Goal: Information Seeking & Learning: Learn about a topic

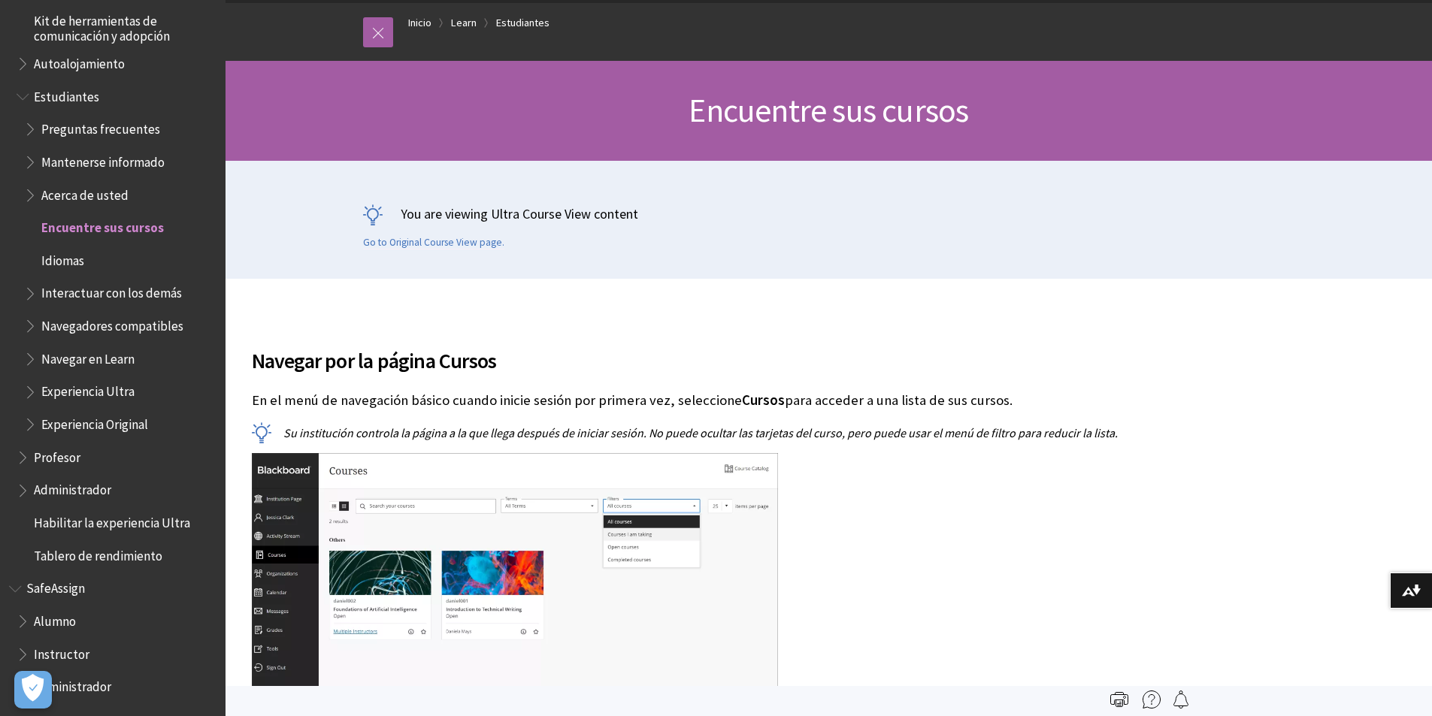
scroll to position [75, 0]
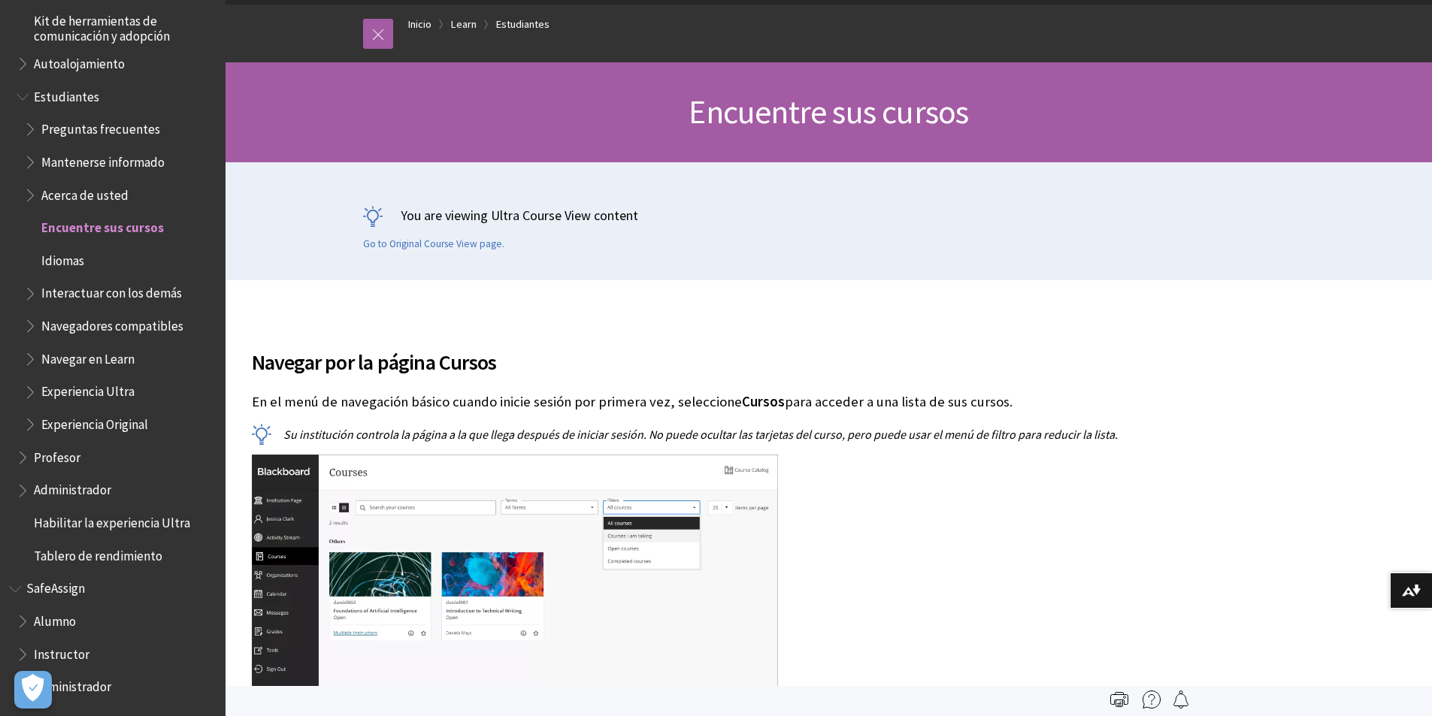
click at [50, 291] on span "Interactuar con los demás" at bounding box center [111, 291] width 141 height 20
click at [57, 322] on span "Navegadores compatibles" at bounding box center [112, 324] width 142 height 20
click at [74, 356] on span "Navegar en Learn" at bounding box center [87, 357] width 93 height 20
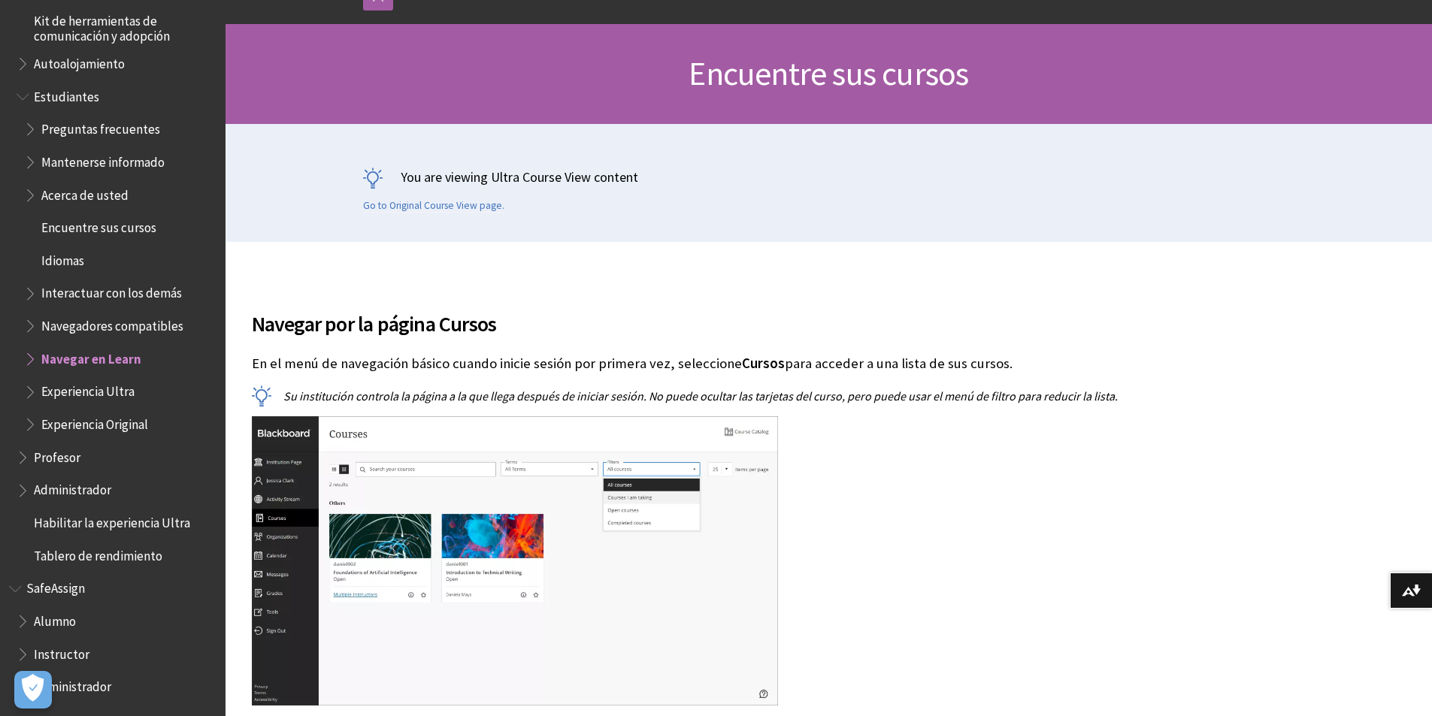
scroll to position [150, 0]
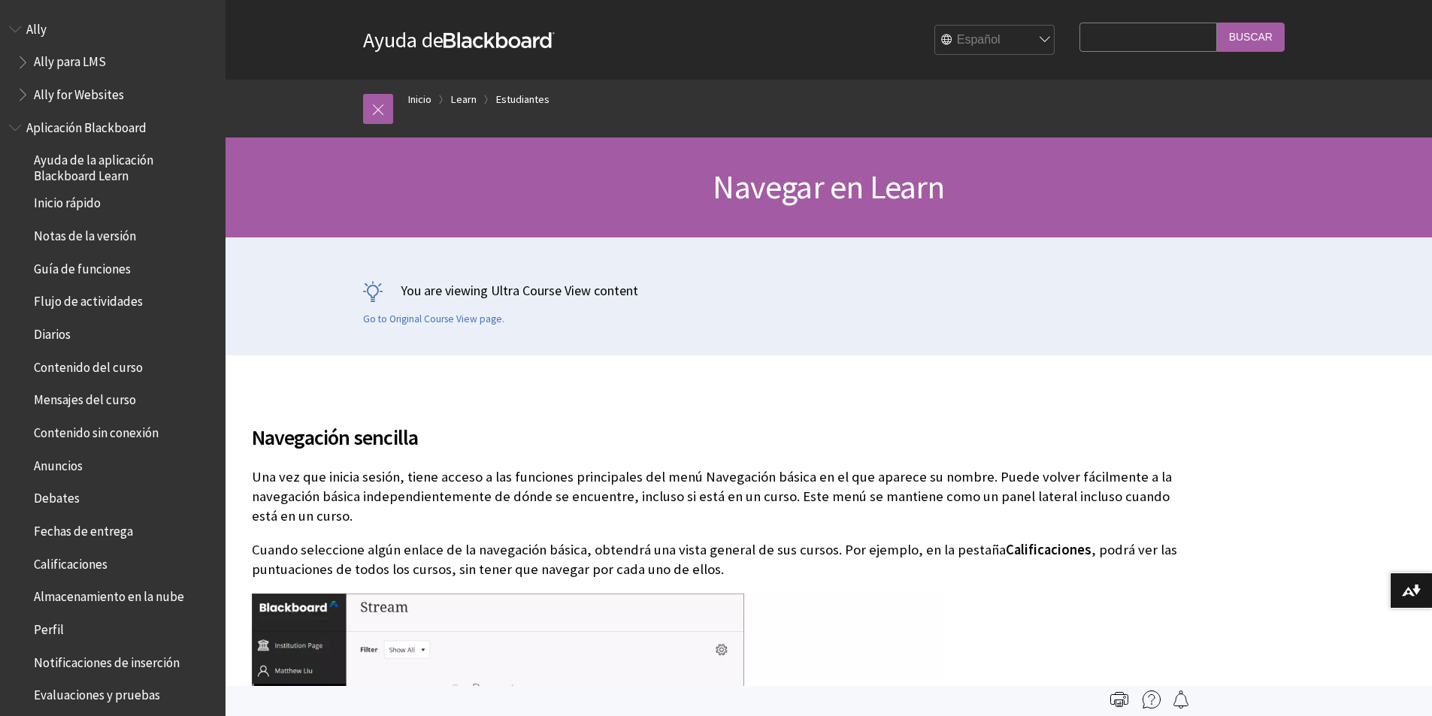
scroll to position [1253, 0]
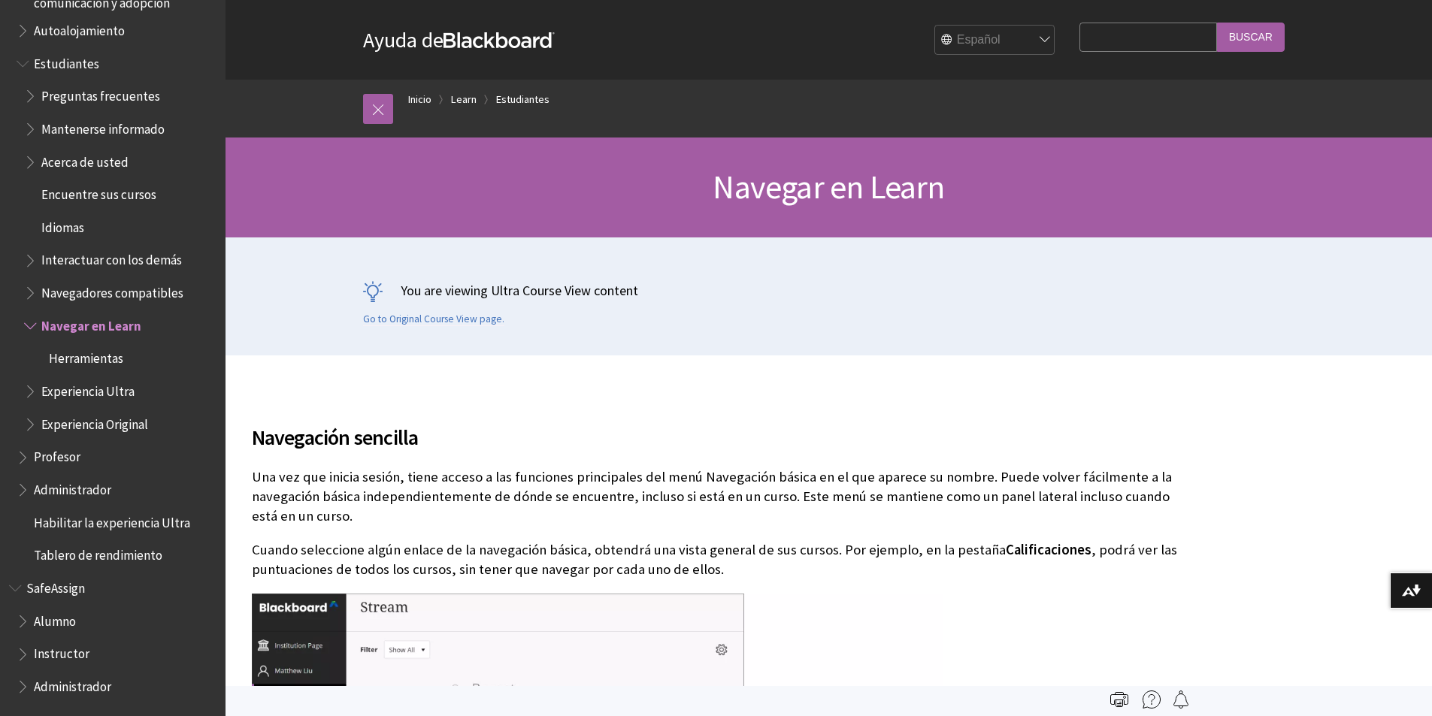
click at [81, 101] on span "Preguntas frecuentes" at bounding box center [100, 93] width 119 height 20
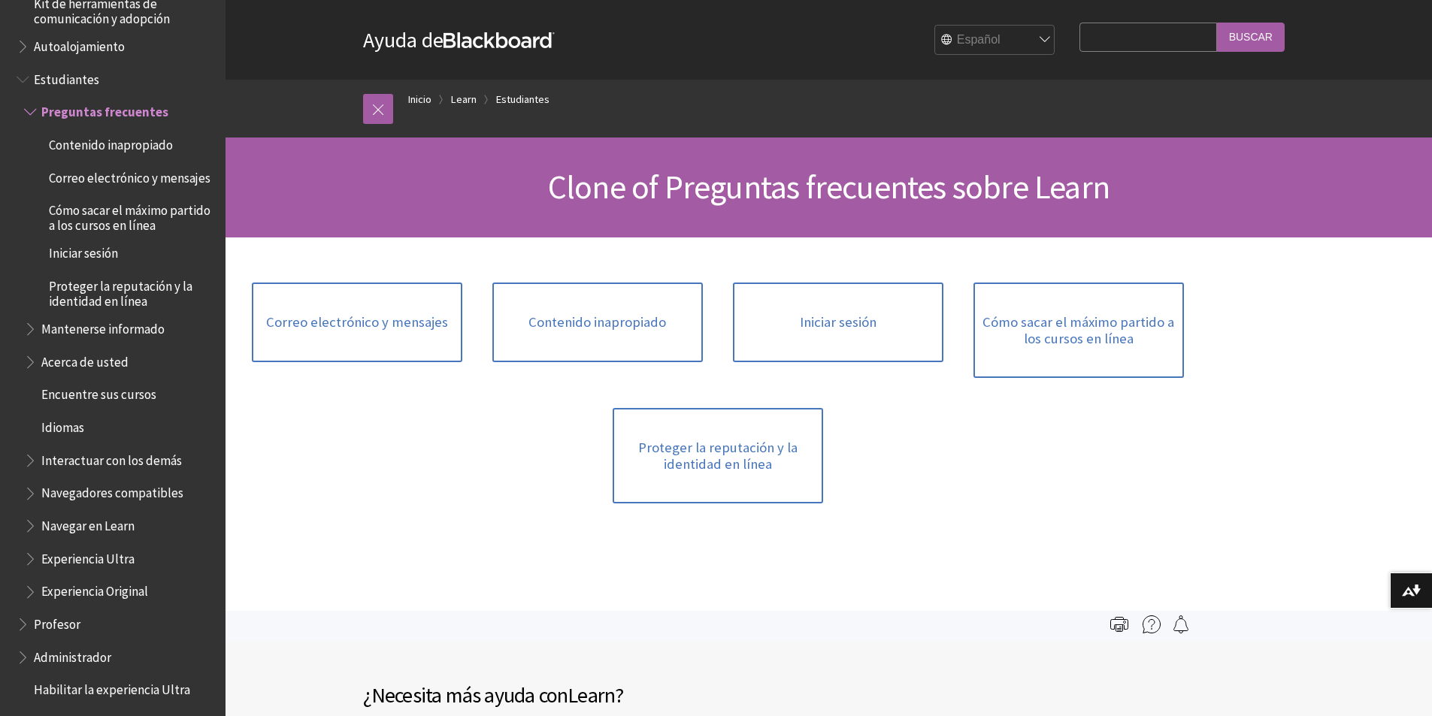
scroll to position [1164, 0]
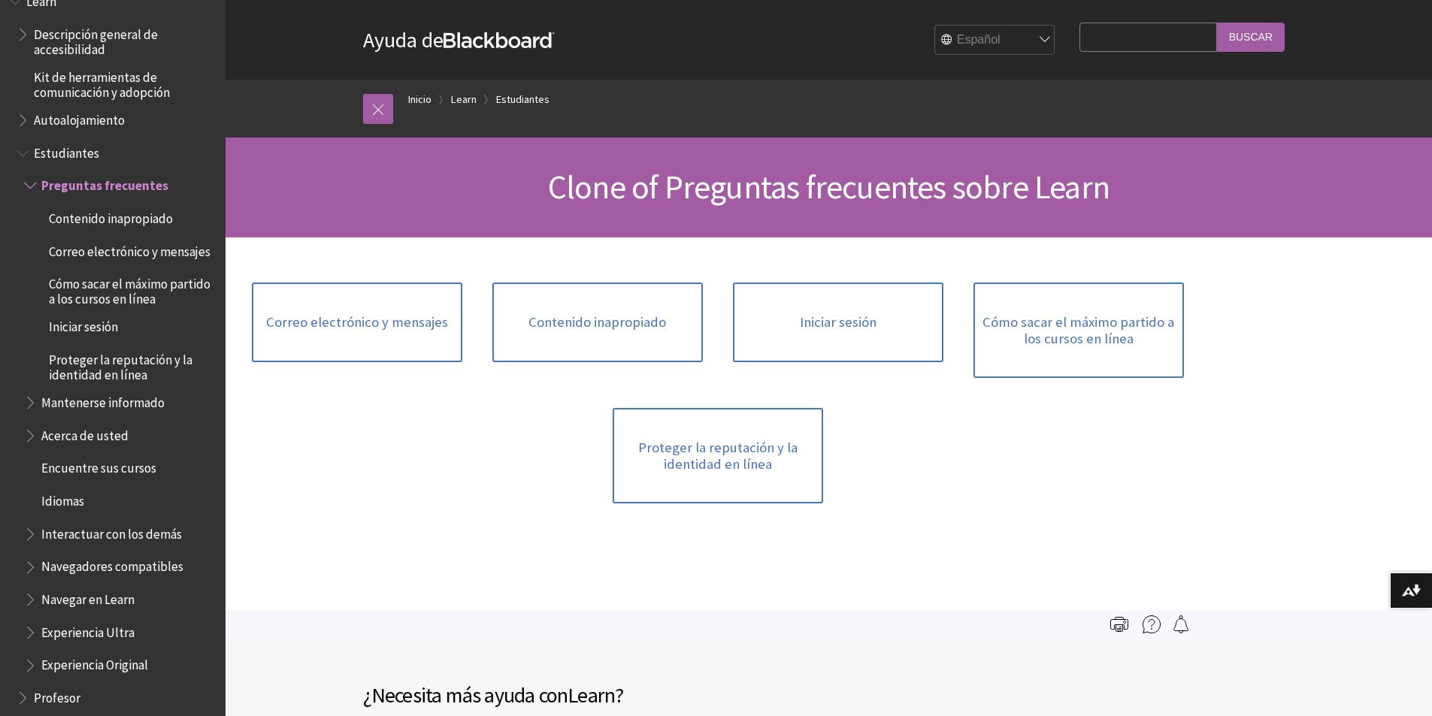
click at [70, 155] on span "Estudiantes" at bounding box center [66, 151] width 65 height 20
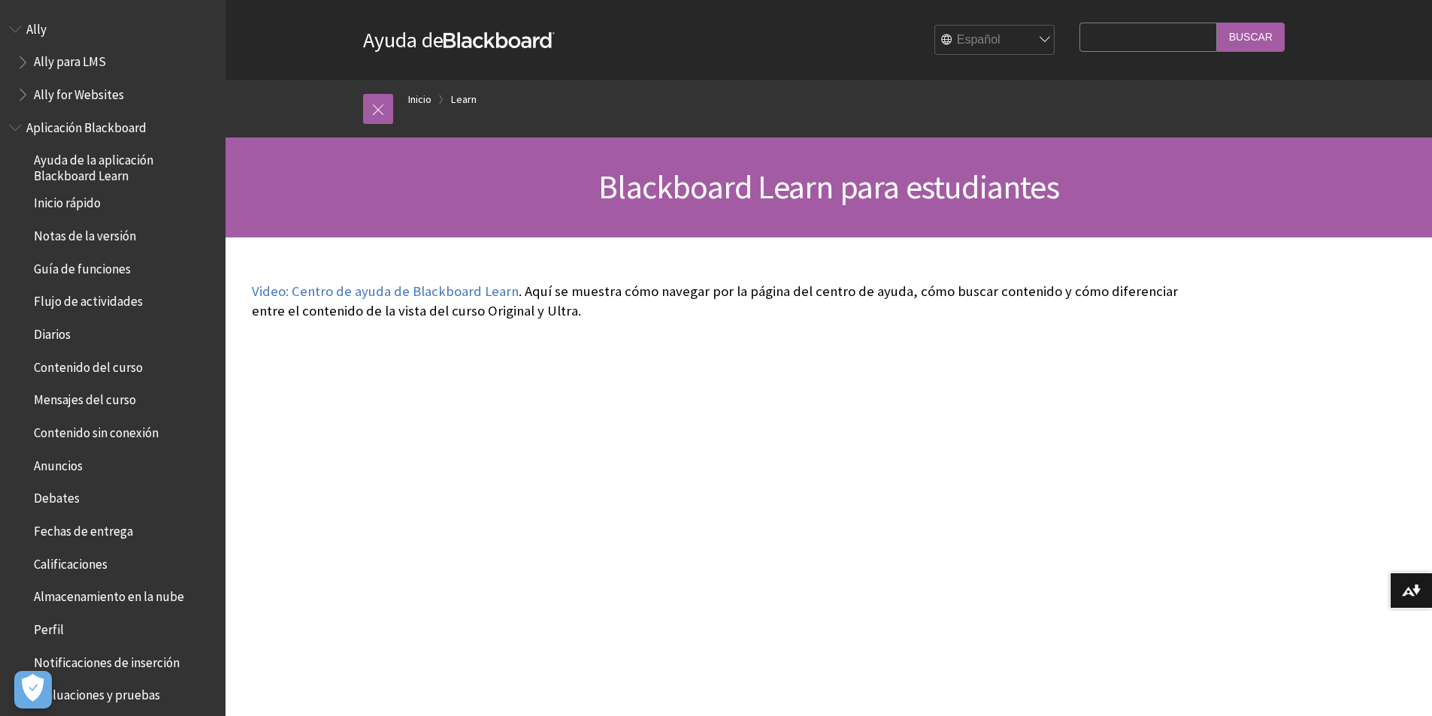
scroll to position [1220, 0]
